Goal: Task Accomplishment & Management: Use online tool/utility

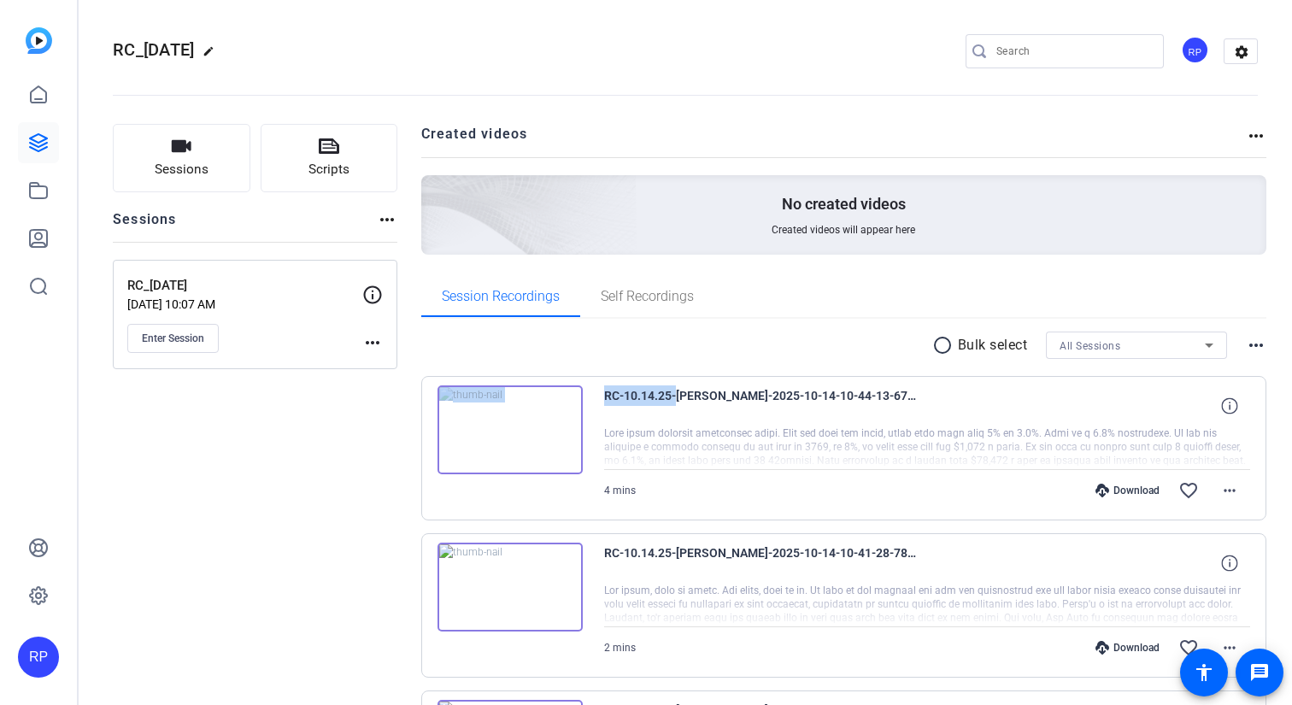
scroll to position [206, 0]
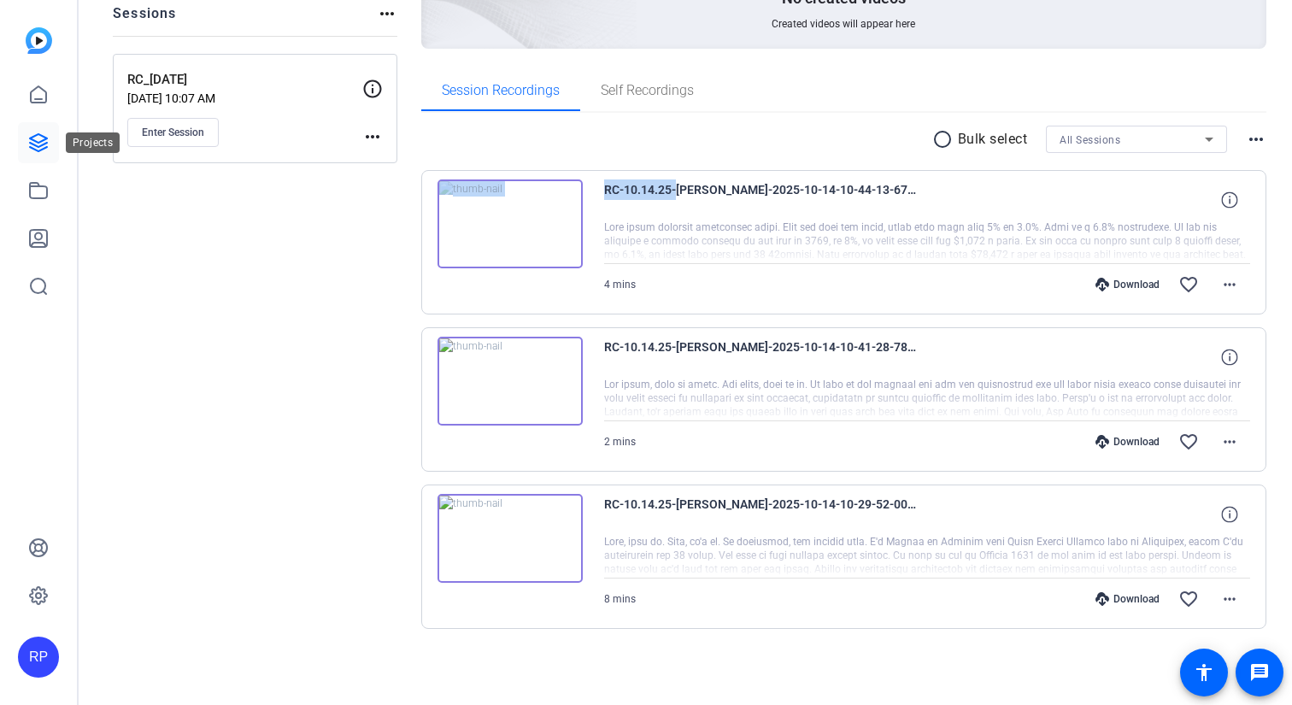
click at [42, 138] on icon at bounding box center [38, 142] width 21 height 21
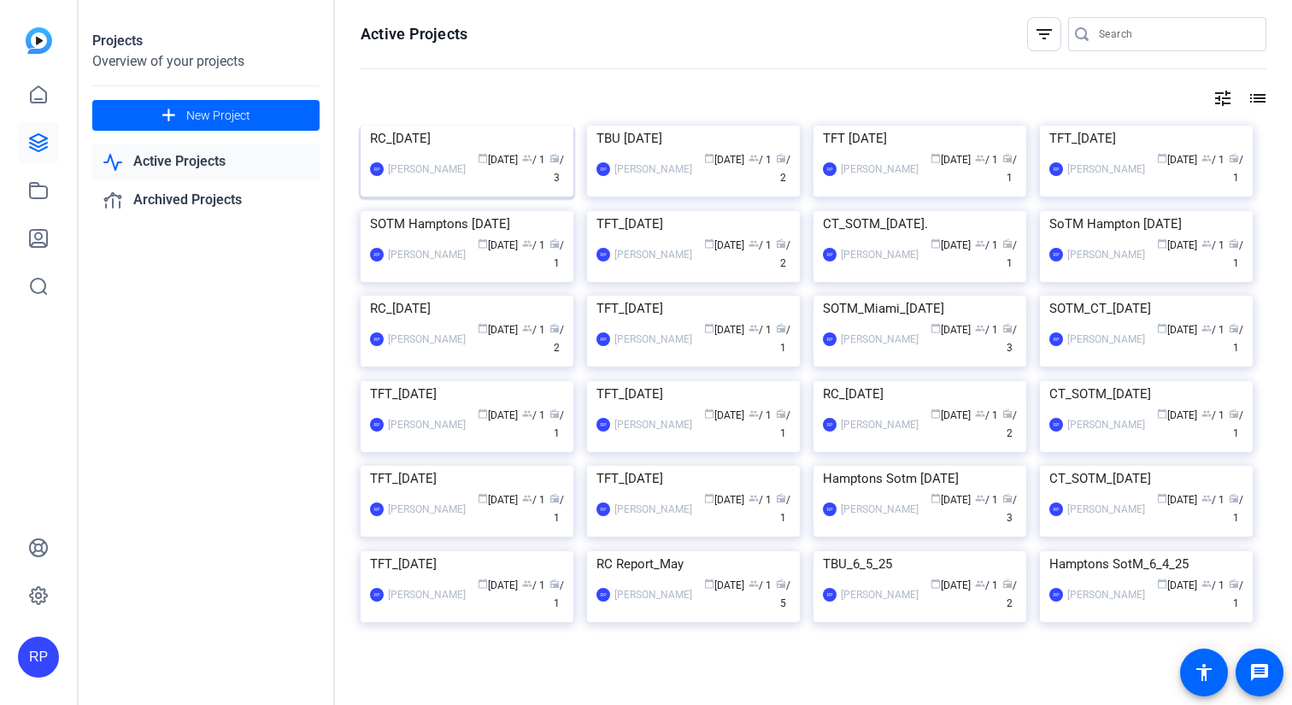
click at [482, 126] on img at bounding box center [467, 126] width 213 height 0
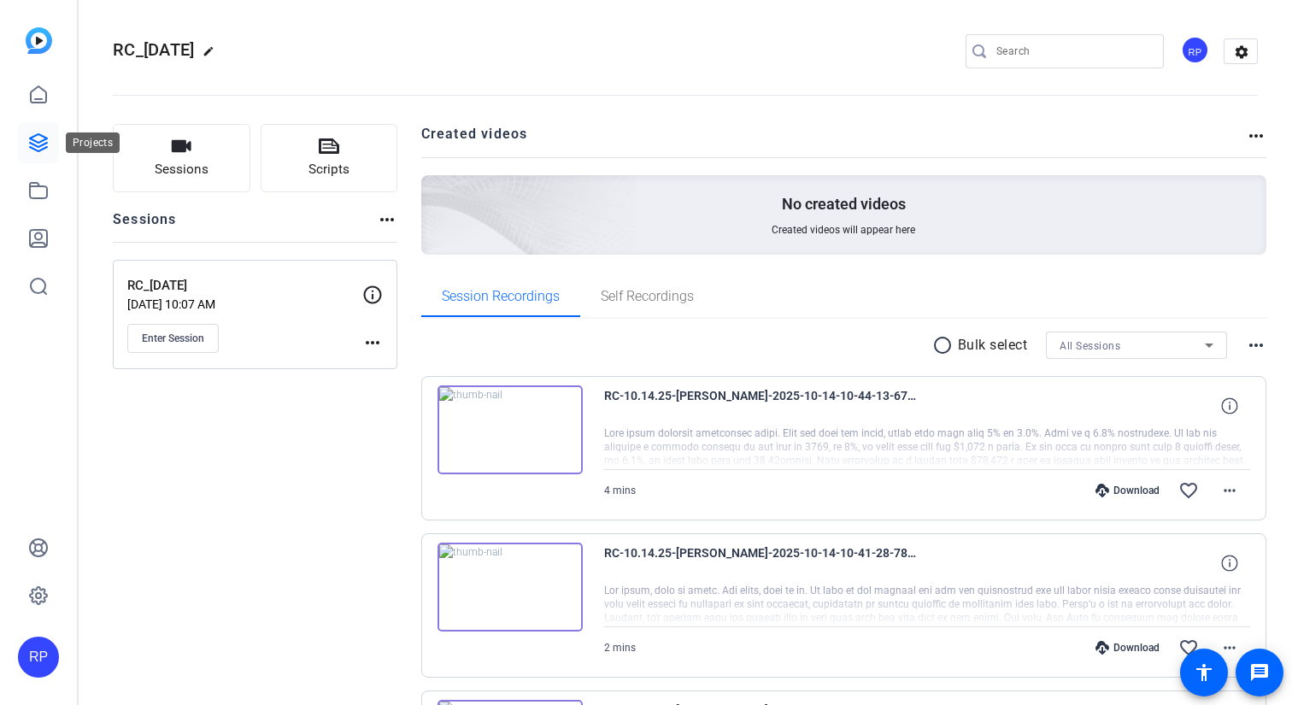
click at [34, 133] on icon at bounding box center [38, 142] width 21 height 21
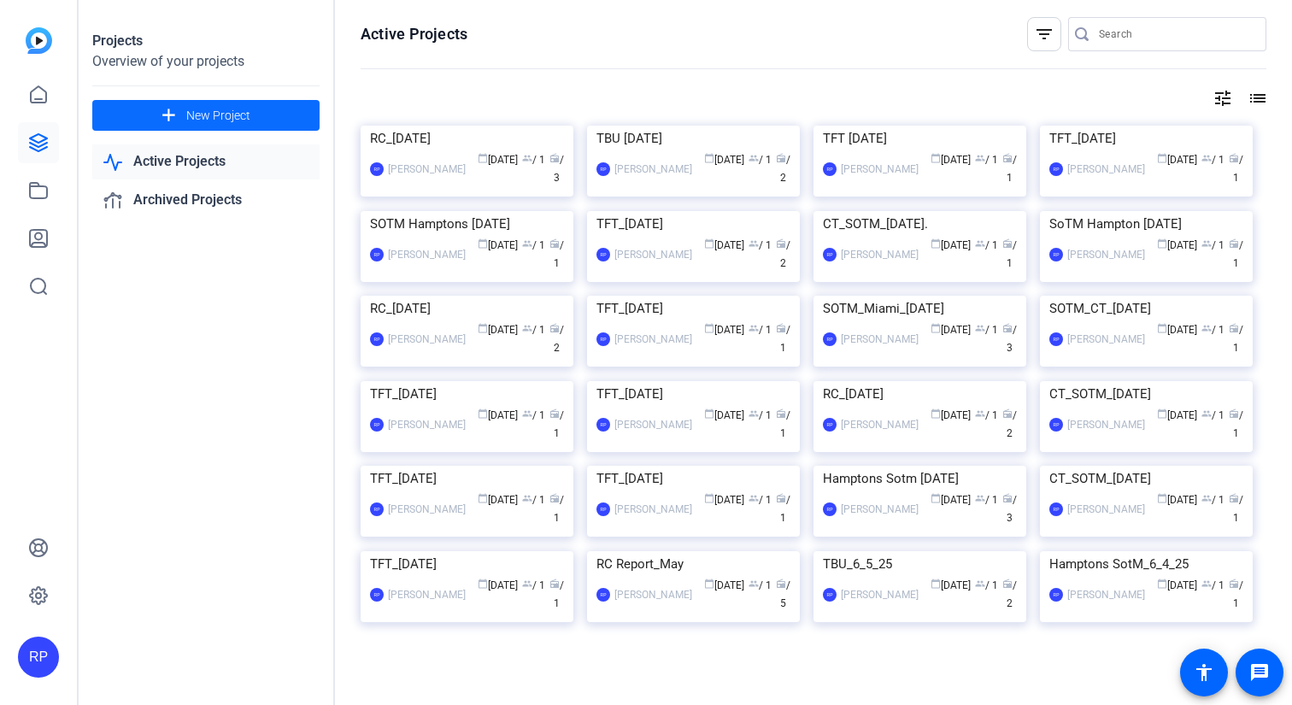
click at [223, 118] on span "New Project" at bounding box center [218, 116] width 64 height 18
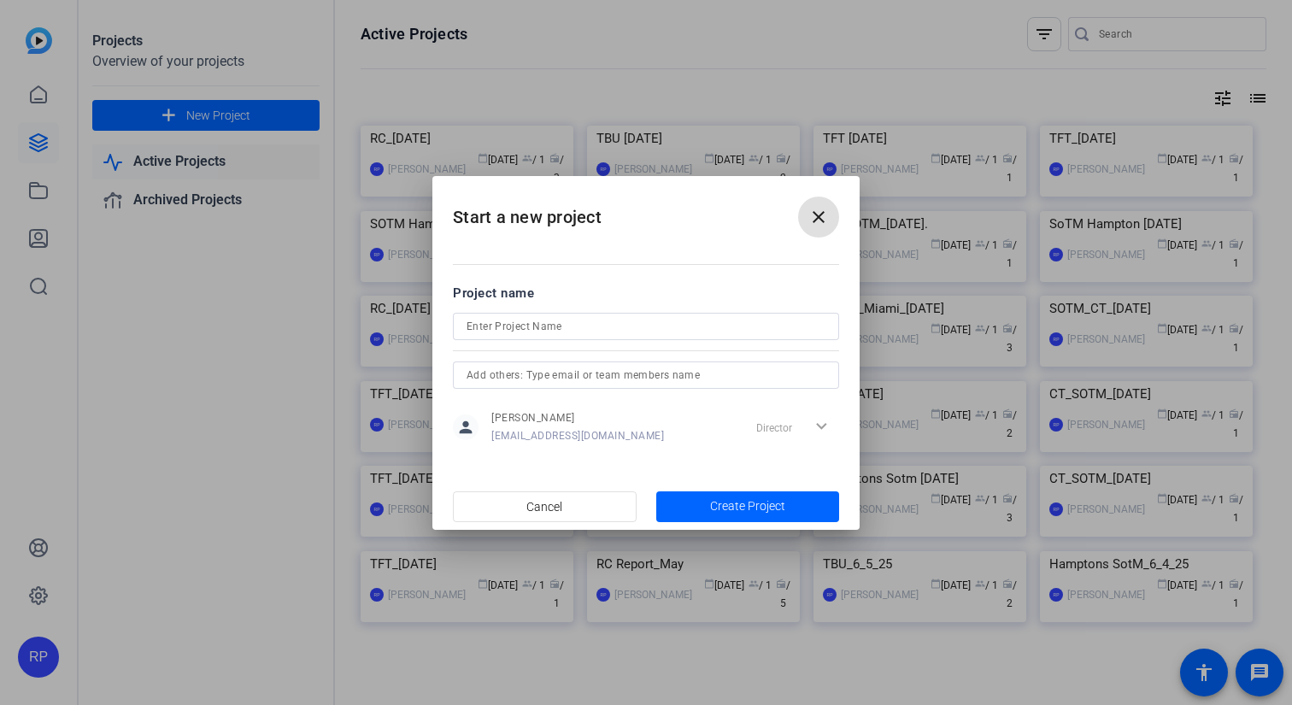
click at [568, 328] on input at bounding box center [646, 326] width 359 height 21
paste input "The Build Up, Virtual Interview w/ [PERSON_NAME]"
drag, startPoint x: 676, startPoint y: 324, endPoint x: 511, endPoint y: 323, distance: 165.0
click at [511, 323] on input "TBU_EpBrian [PERSON_NAME]" at bounding box center [646, 326] width 359 height 21
click at [504, 327] on input "TBU_Ep2_Brian [PERSON_NAME]" at bounding box center [646, 326] width 359 height 21
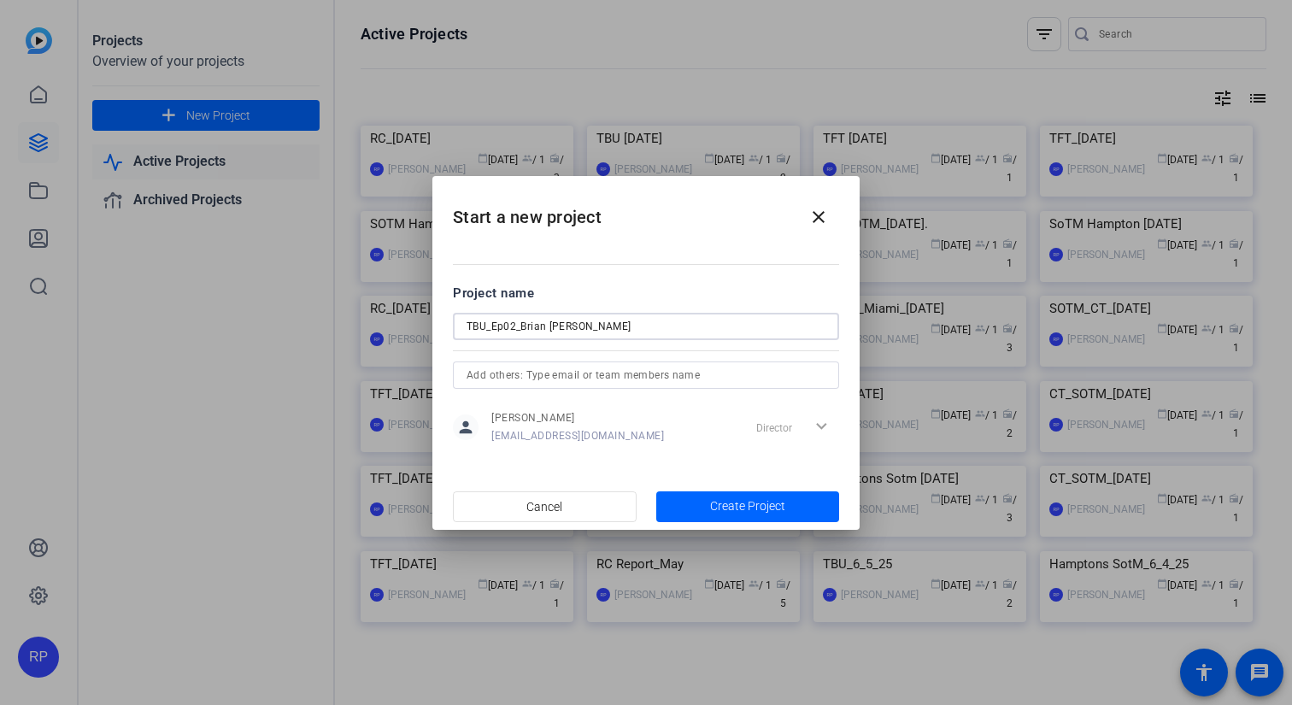
click at [581, 327] on input "TBU_Ep02_Brian [PERSON_NAME]" at bounding box center [646, 326] width 359 height 21
click at [597, 328] on input "TBU_Ep02_Brian [PERSON_NAME]" at bounding box center [646, 326] width 359 height 21
type input "TBU_Ep02_Brian [PERSON_NAME]"
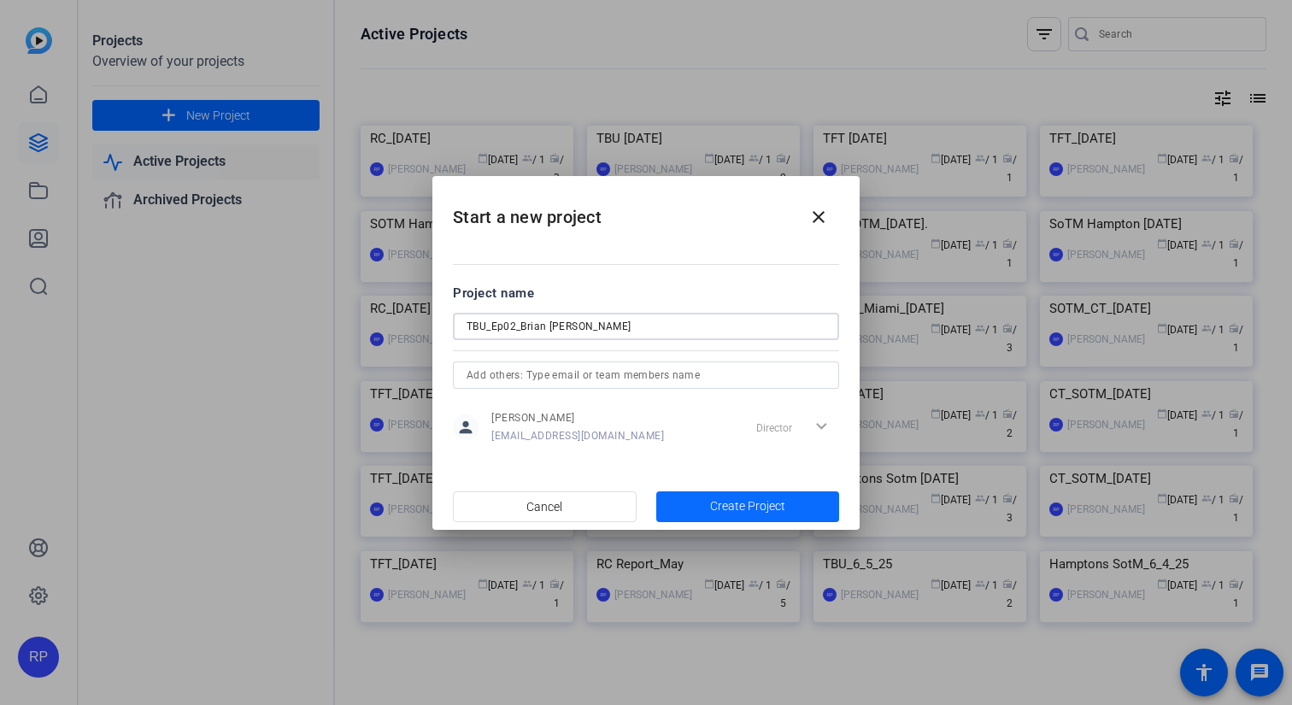
click at [703, 507] on span "button" at bounding box center [748, 506] width 184 height 41
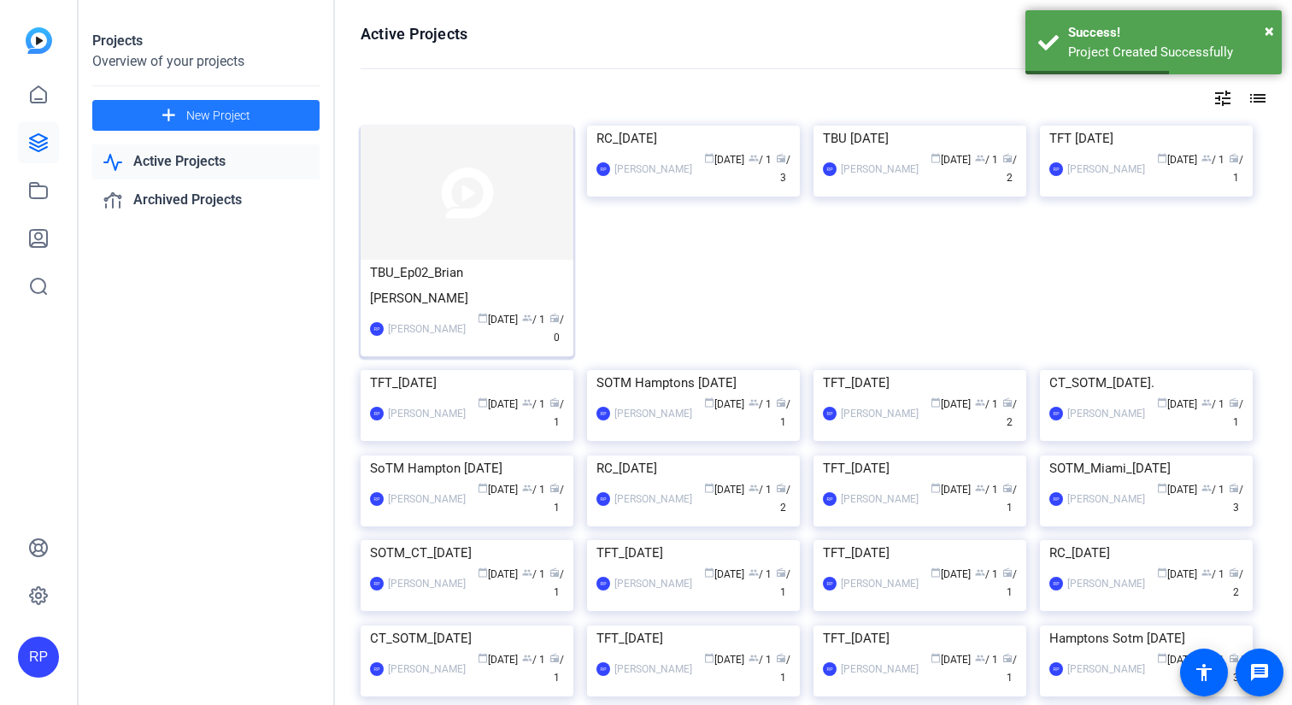
click at [475, 188] on img at bounding box center [467, 193] width 213 height 134
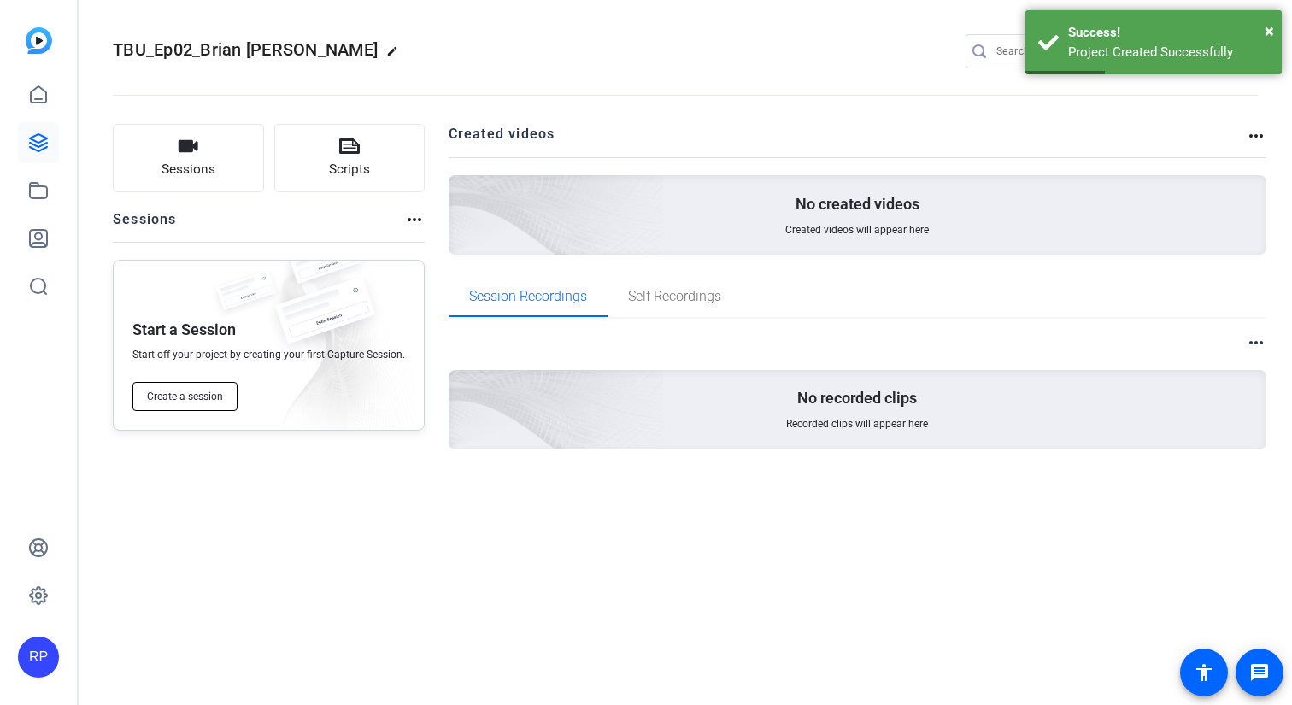
click at [197, 399] on span "Create a session" at bounding box center [185, 397] width 76 height 14
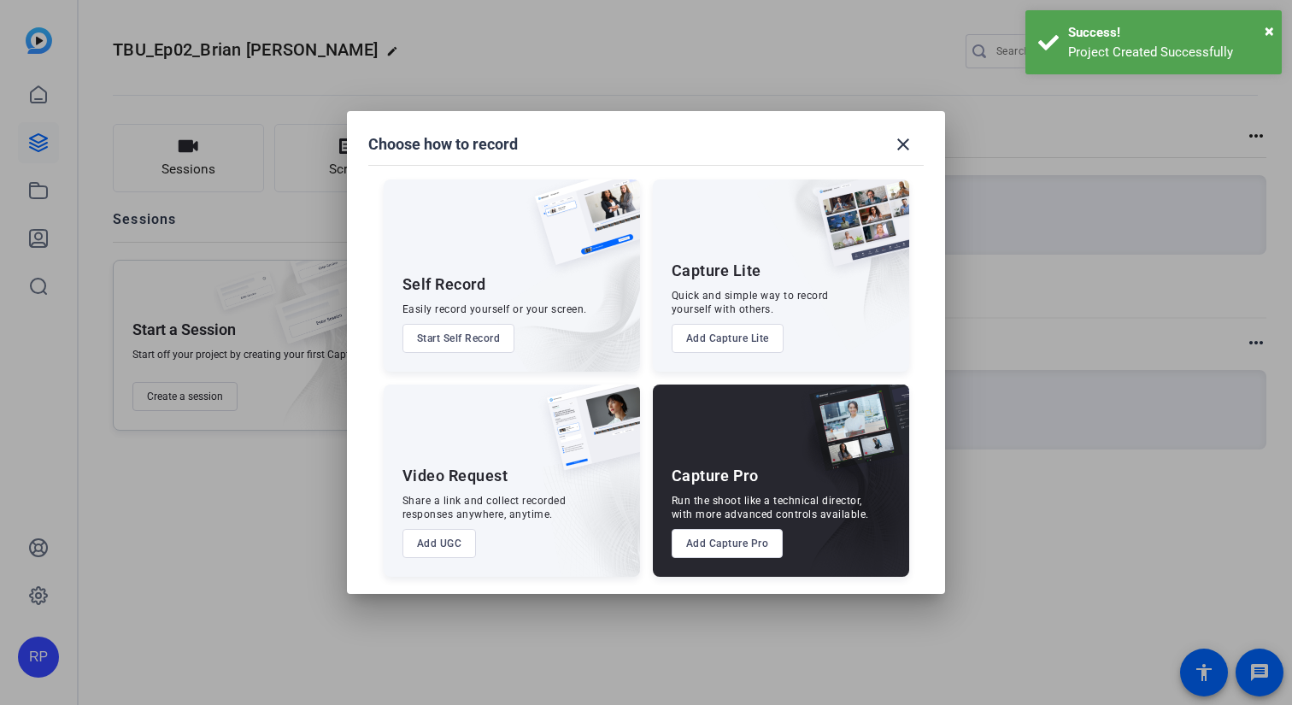
click at [726, 544] on button "Add Capture Pro" at bounding box center [728, 543] width 112 height 29
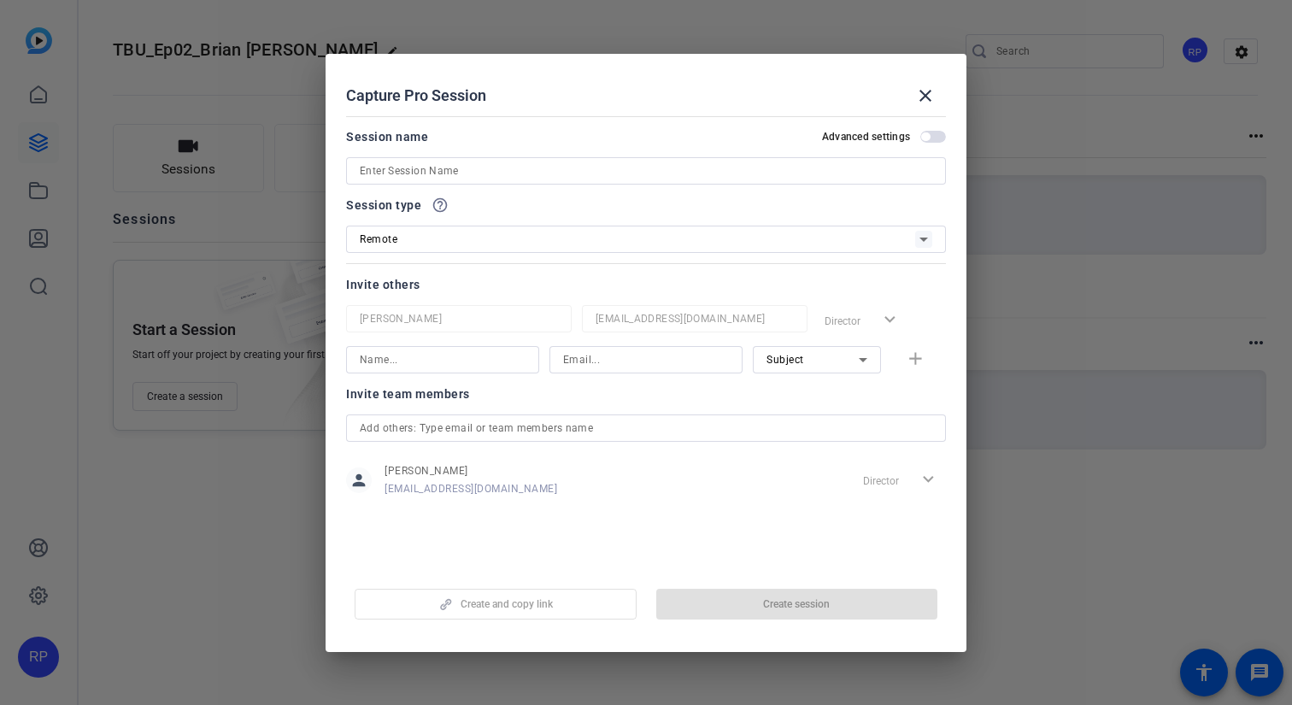
click at [527, 168] on input at bounding box center [646, 171] width 573 height 21
paste input "TBU_Ep02_Brian [PERSON_NAME]"
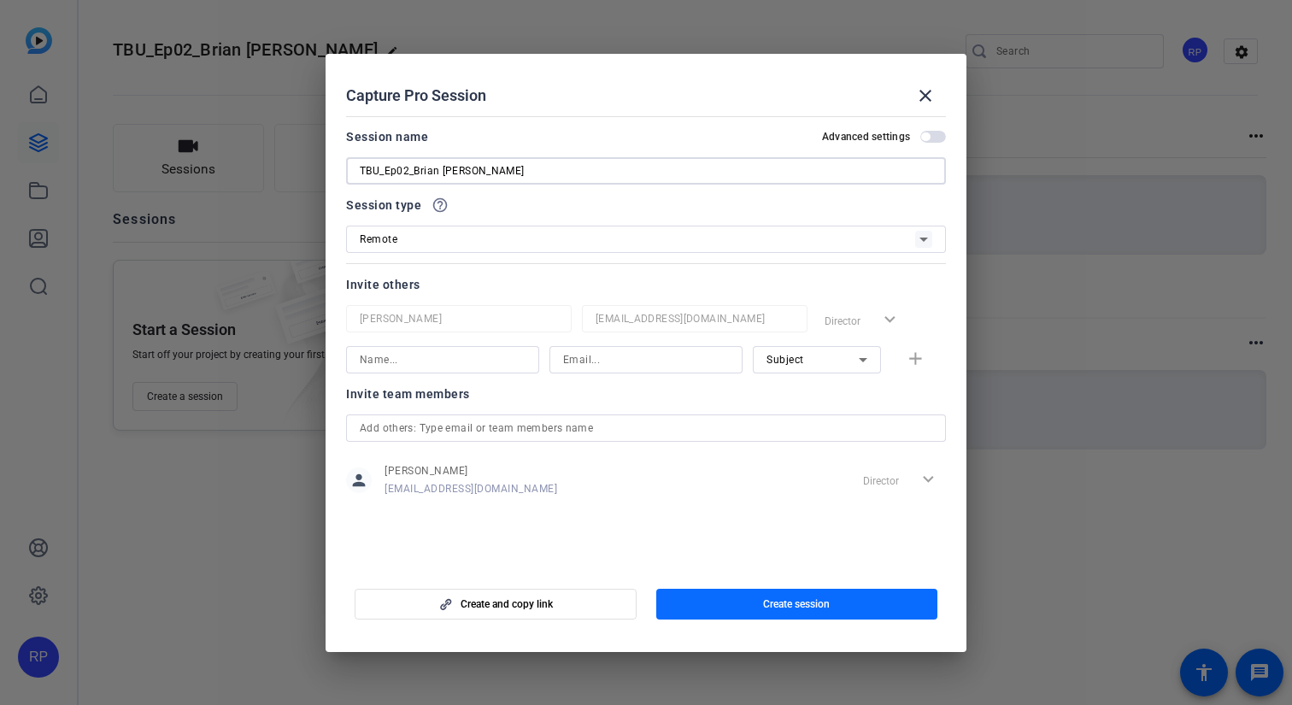
type input "TBU_Ep02_Brian [PERSON_NAME]"
click at [756, 608] on span "button" at bounding box center [797, 604] width 282 height 41
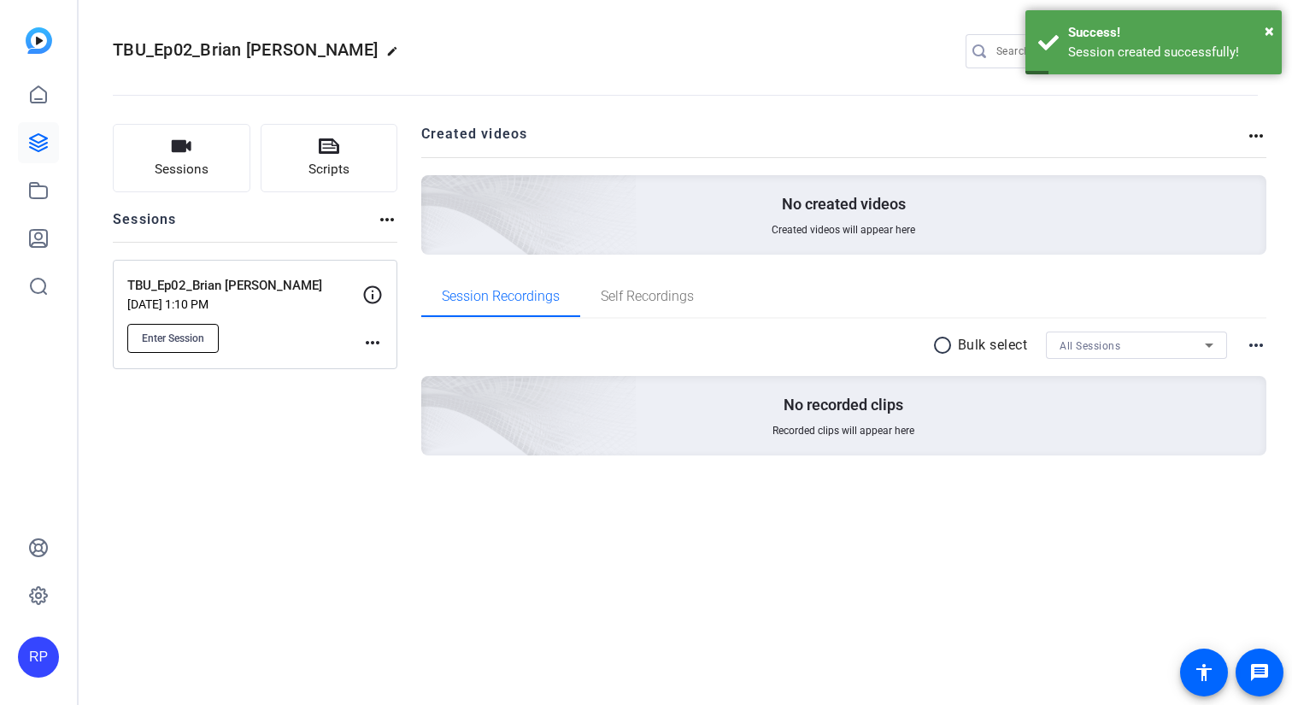
click at [172, 343] on span "Enter Session" at bounding box center [173, 339] width 62 height 14
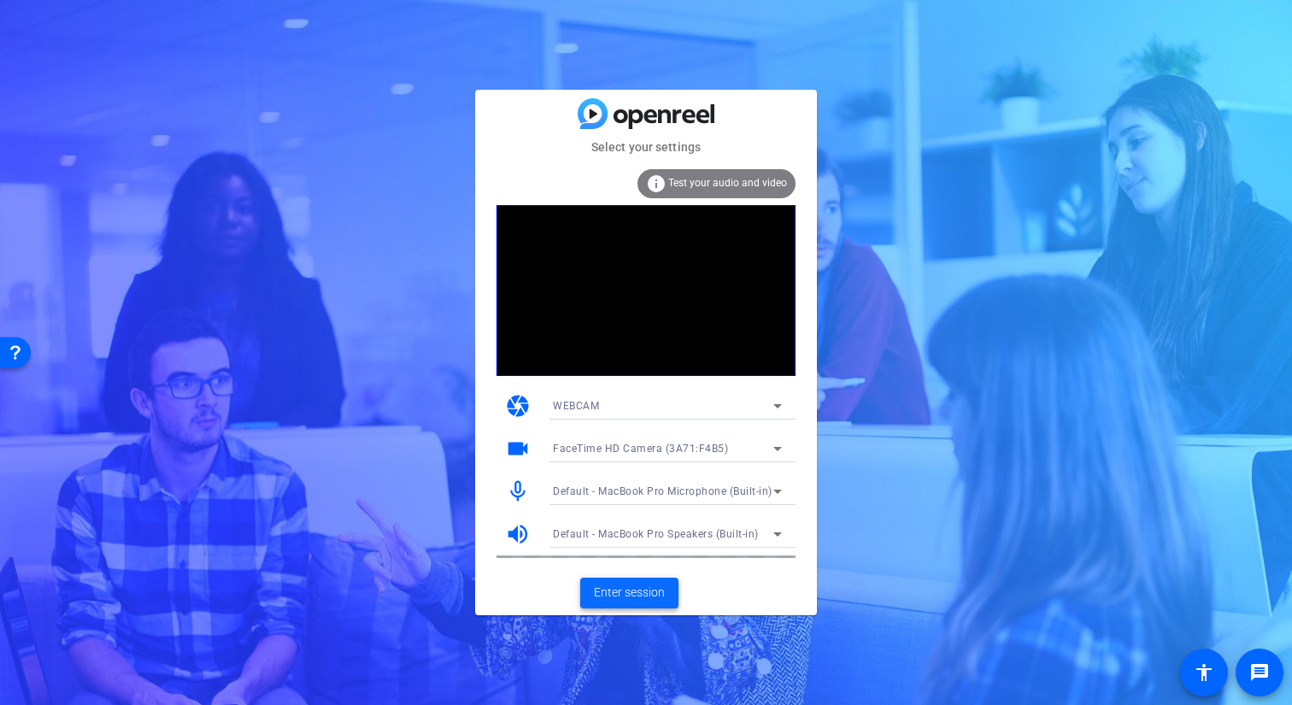
click at [618, 592] on span "Enter session" at bounding box center [629, 593] width 71 height 18
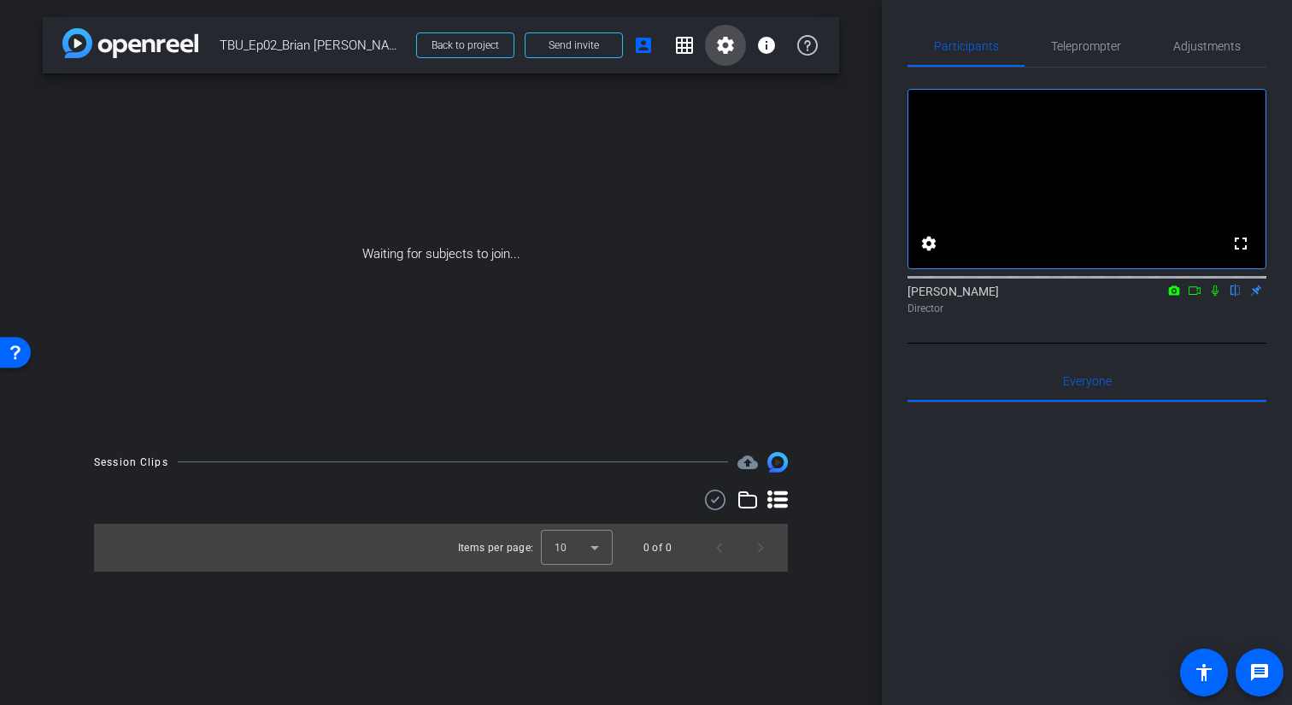
click at [726, 60] on span at bounding box center [725, 45] width 41 height 41
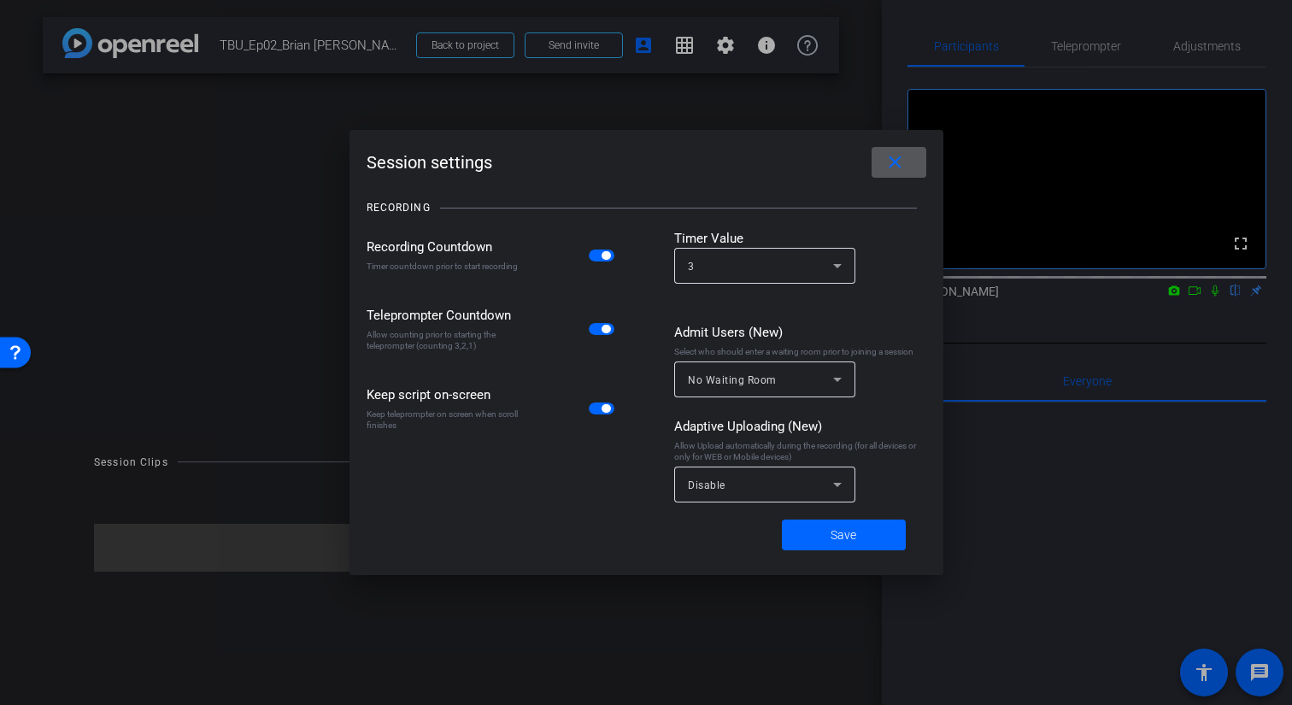
click at [750, 491] on div "Disable" at bounding box center [760, 484] width 145 height 21
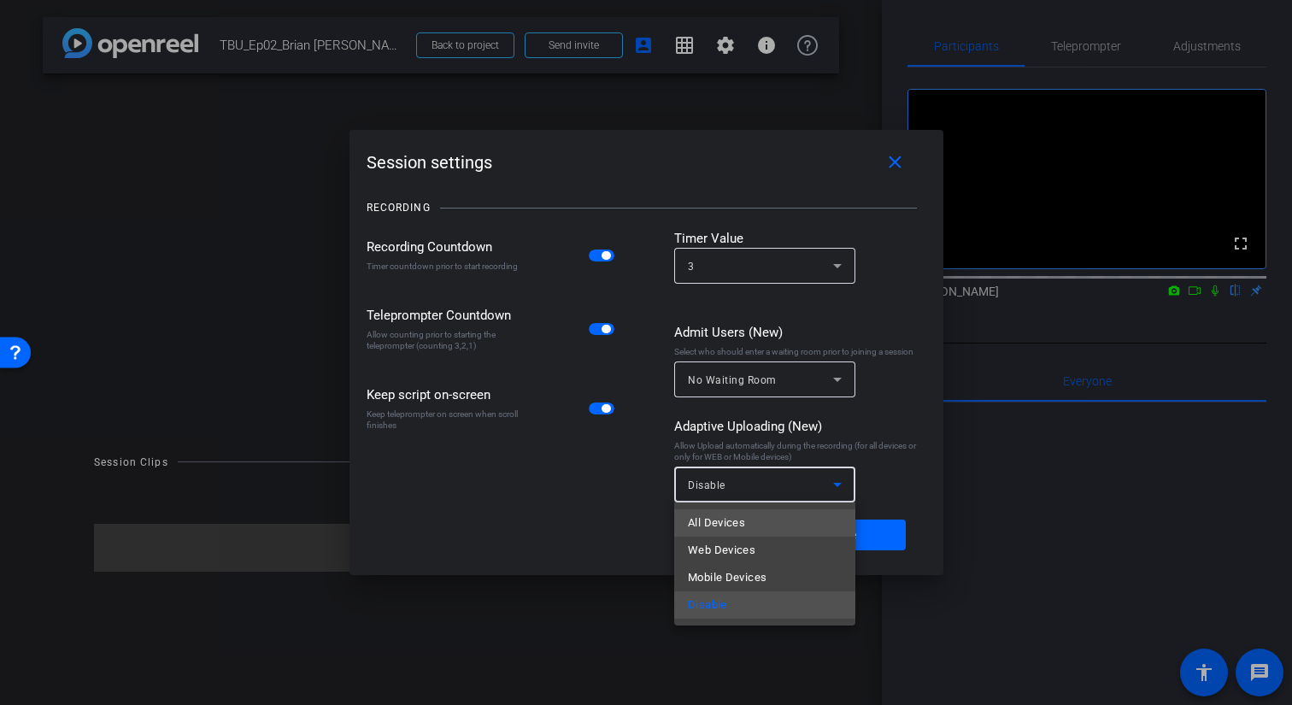
click at [738, 521] on span "All Devices" at bounding box center [716, 523] width 57 height 21
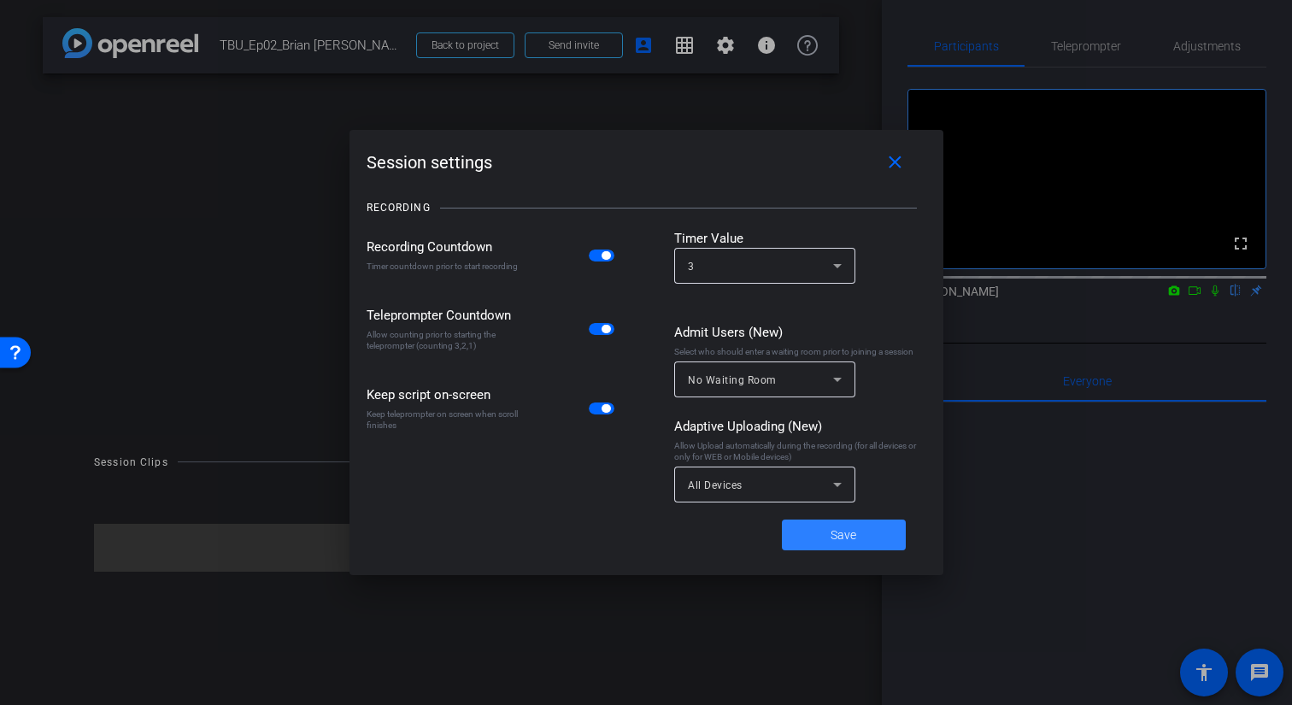
click at [835, 530] on span "Save" at bounding box center [844, 536] width 26 height 18
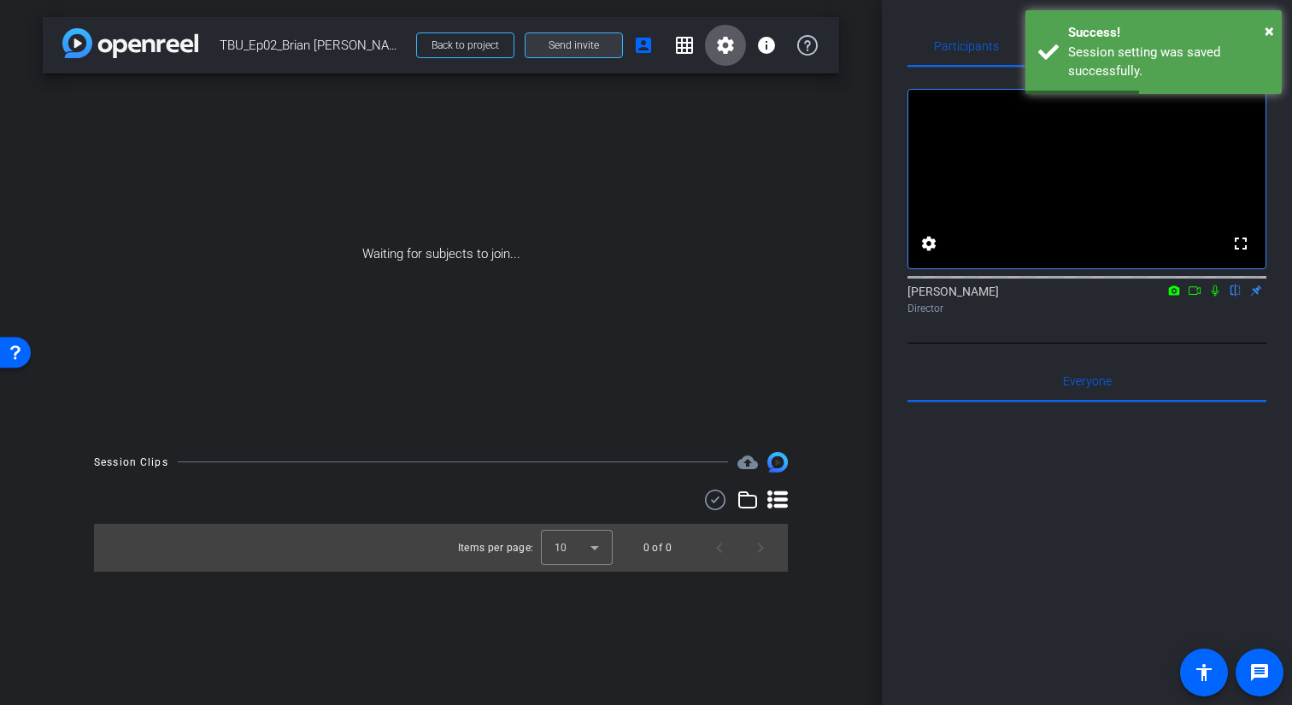
click at [568, 46] on span "Send invite" at bounding box center [574, 45] width 50 height 14
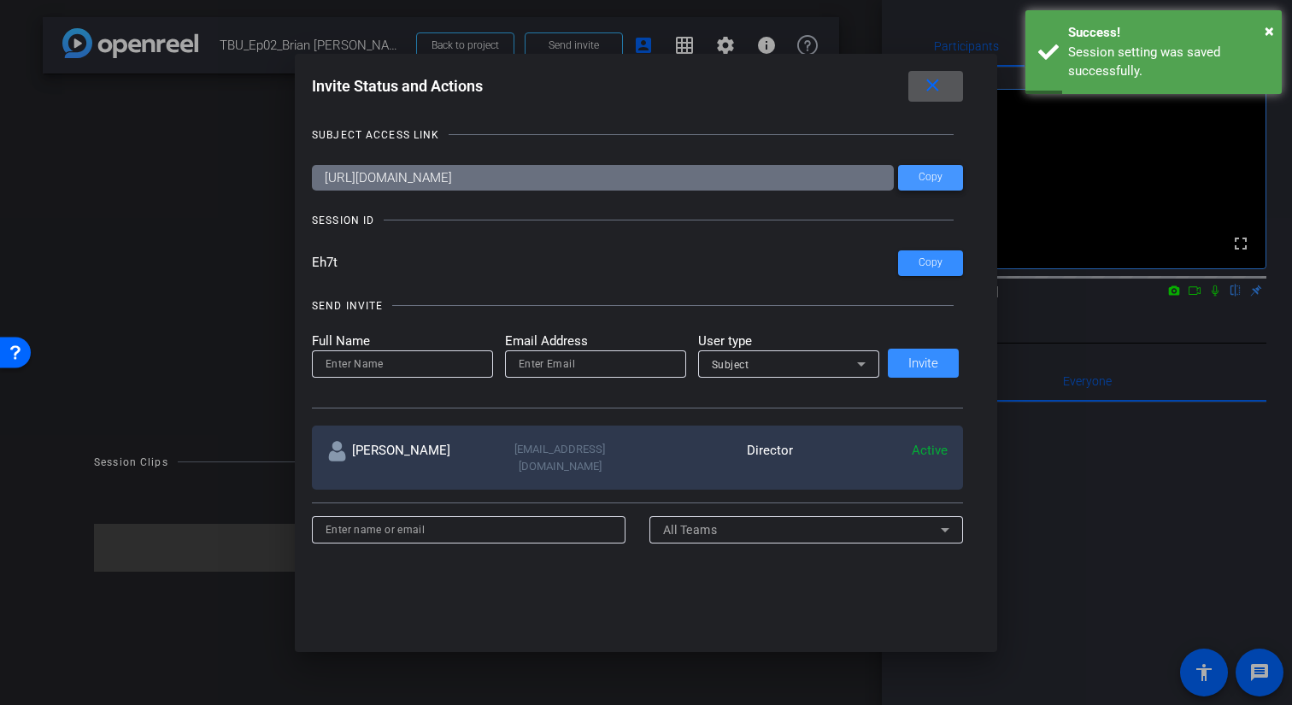
click at [947, 177] on span at bounding box center [930, 177] width 65 height 41
